Goal: Navigation & Orientation: Understand site structure

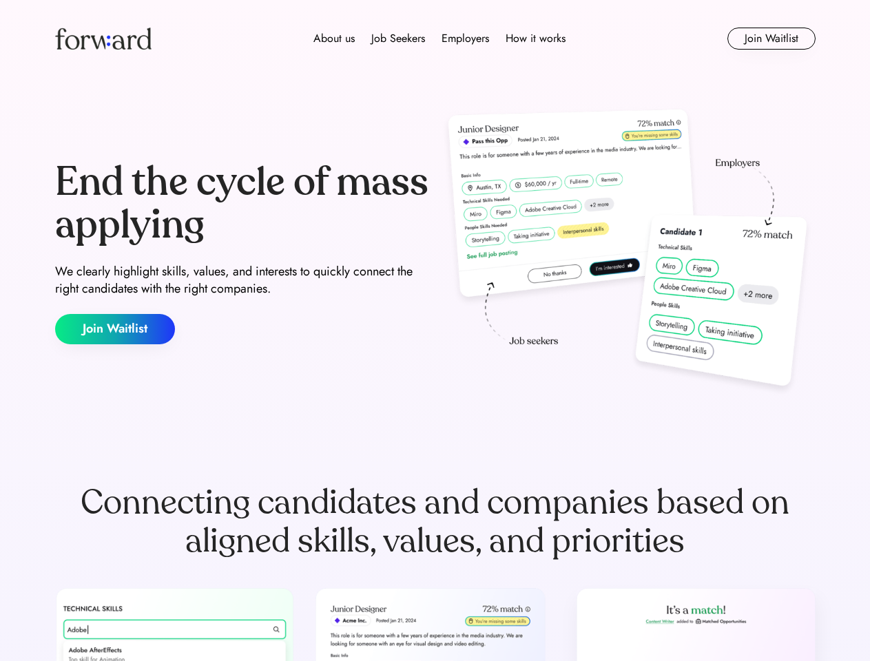
click at [435, 331] on div "End the cycle of mass applying We clearly highlight skills, values, and interes…" at bounding box center [435, 253] width 761 height 296
click at [435, 39] on div "About us Job Seekers Employers How it works" at bounding box center [439, 38] width 543 height 17
click at [103, 39] on img at bounding box center [103, 39] width 96 height 22
click at [440, 39] on div "About us Job Seekers Employers How it works" at bounding box center [439, 38] width 543 height 17
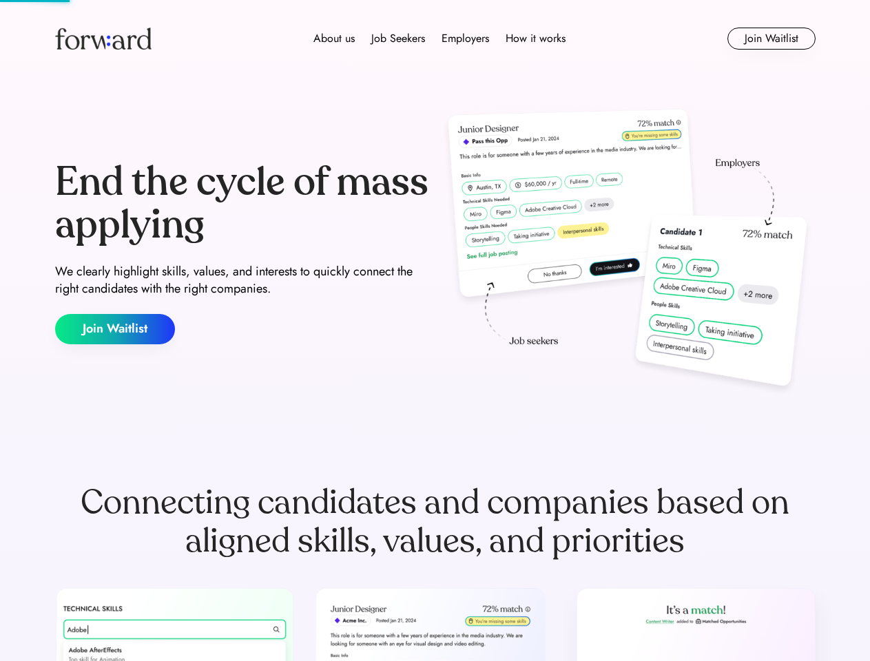
click at [334, 39] on div "About us" at bounding box center [333, 38] width 41 height 17
click at [398, 39] on div "Job Seekers" at bounding box center [398, 38] width 54 height 17
click at [465, 39] on div "Employers" at bounding box center [466, 38] width 48 height 17
click at [535, 39] on div "How it works" at bounding box center [536, 38] width 60 height 17
click at [771, 39] on button "Join Waitlist" at bounding box center [771, 39] width 88 height 22
